Goal: Task Accomplishment & Management: Use online tool/utility

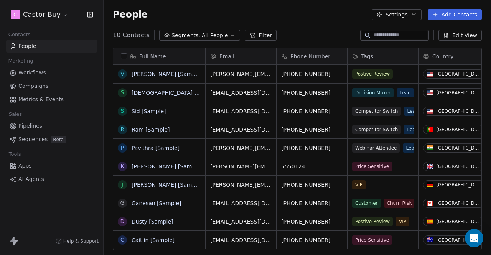
scroll to position [219, 382]
click at [36, 86] on span "Campaigns" at bounding box center [33, 86] width 30 height 8
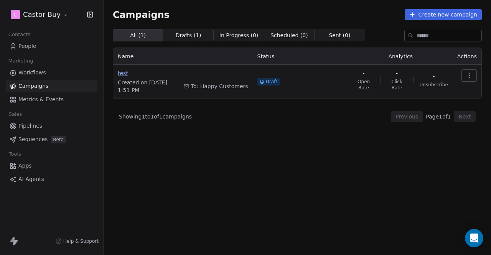
click at [124, 73] on span "test" at bounding box center [183, 73] width 131 height 8
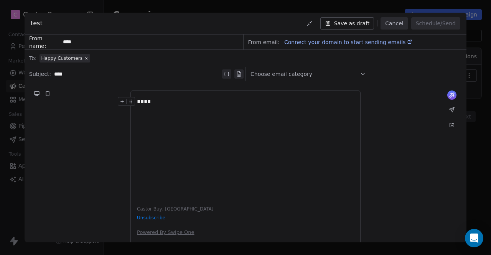
click at [400, 25] on button "Cancel" at bounding box center [394, 23] width 27 height 12
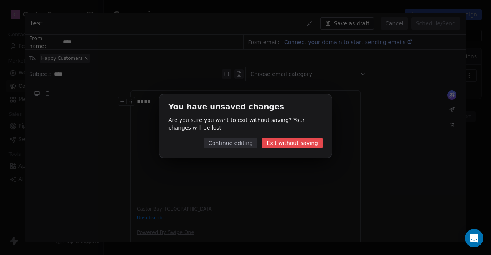
click at [286, 145] on button "Exit without saving" at bounding box center [292, 143] width 61 height 11
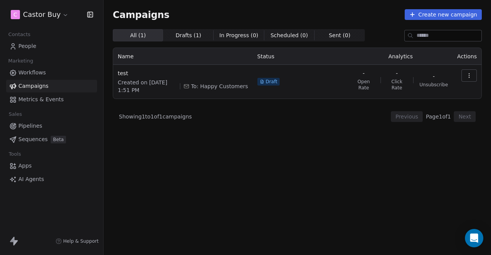
click at [185, 38] on span "Drafts ( 1 )" at bounding box center [189, 35] width 26 height 8
click at [36, 46] on link "People" at bounding box center [51, 46] width 91 height 13
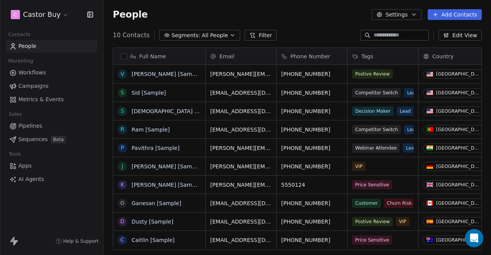
scroll to position [2, 0]
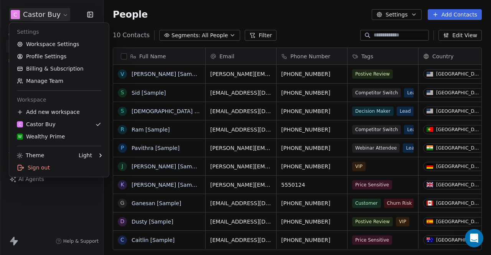
click at [61, 16] on html "C Castor Buy Contacts People Marketing Workflows Campaigns Metrics & Events Sal…" at bounding box center [245, 127] width 491 height 255
click at [55, 137] on div "W Wealthy Prime" at bounding box center [41, 137] width 48 height 8
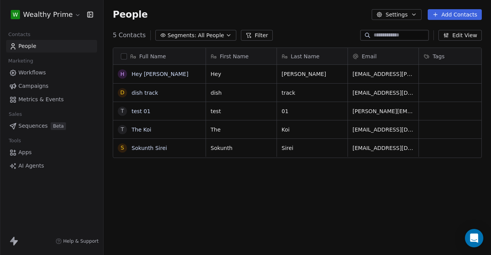
scroll to position [219, 382]
click at [187, 186] on div "Full Name H Hey [PERSON_NAME] d dish track t test 01 T The Koi S Sokunth Sirei …" at bounding box center [298, 153] width 388 height 225
click at [241, 207] on div "Full Name H Hey [PERSON_NAME] d dish track t test 01 T The Koi S Sokunth Sirei …" at bounding box center [298, 153] width 388 height 225
click at [150, 73] on link "Hey [PERSON_NAME]" at bounding box center [160, 74] width 57 height 6
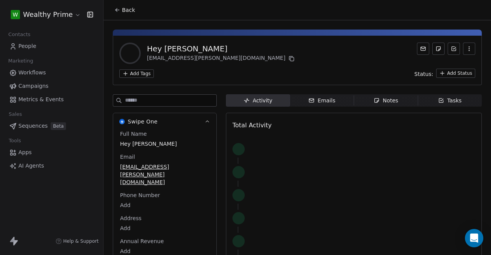
scroll to position [31, 0]
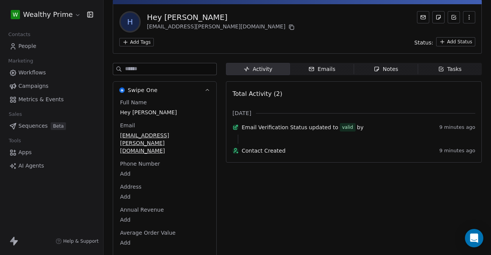
click at [301, 205] on div "Activity Activity Emails Emails Notes Notes Tasks Tasks Total Activity (2) [DAT…" at bounding box center [354, 167] width 256 height 208
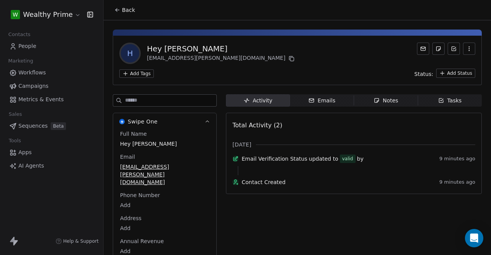
click at [122, 12] on button "Back" at bounding box center [125, 10] width 30 height 14
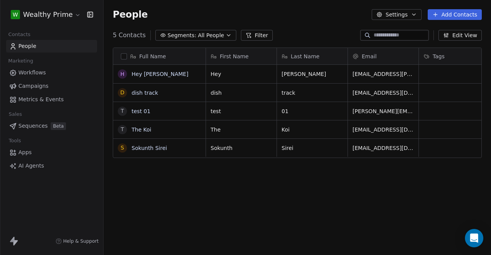
scroll to position [219, 382]
click at [32, 70] on span "Workflows" at bounding box center [32, 73] width 28 height 8
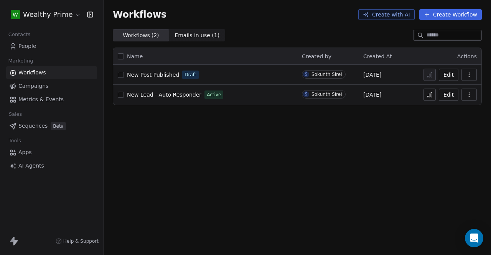
click at [451, 94] on button "Edit" at bounding box center [449, 95] width 20 height 12
